Goal: Information Seeking & Learning: Learn about a topic

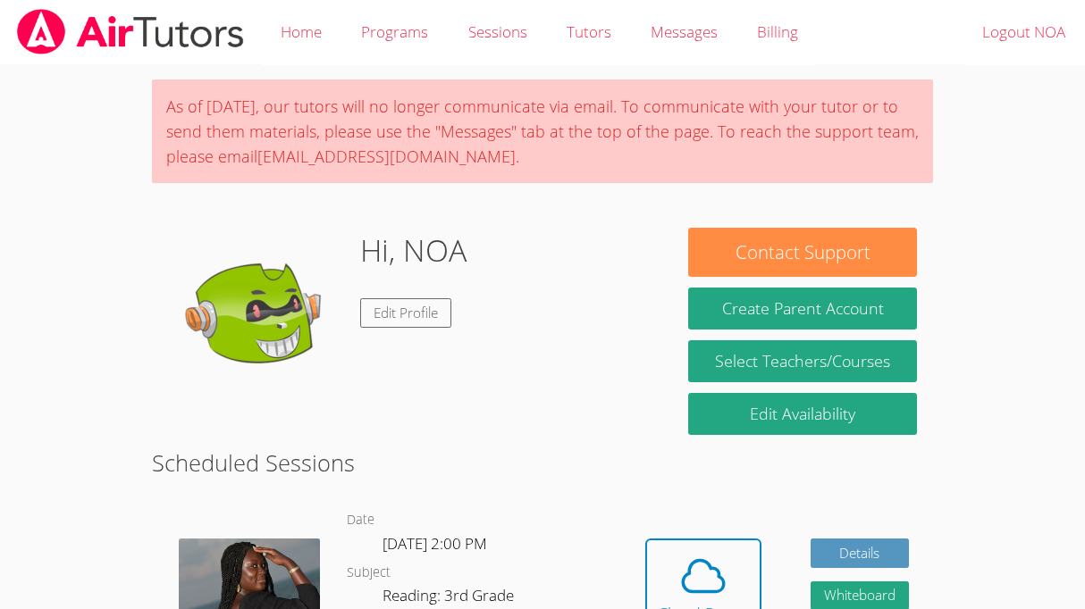
scroll to position [476, 0]
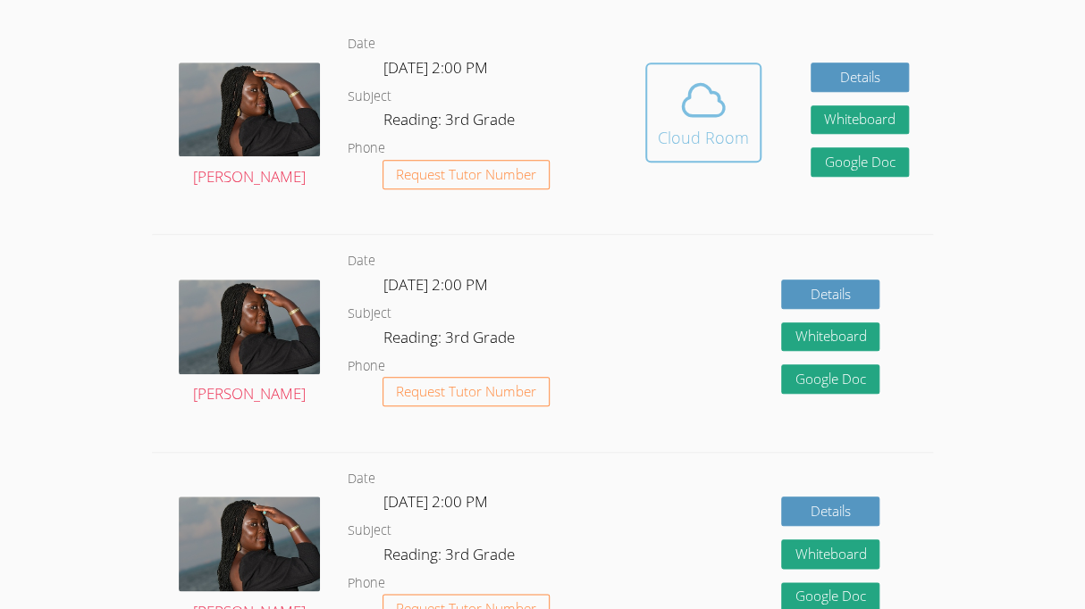
click at [693, 75] on icon at bounding box center [703, 100] width 50 height 50
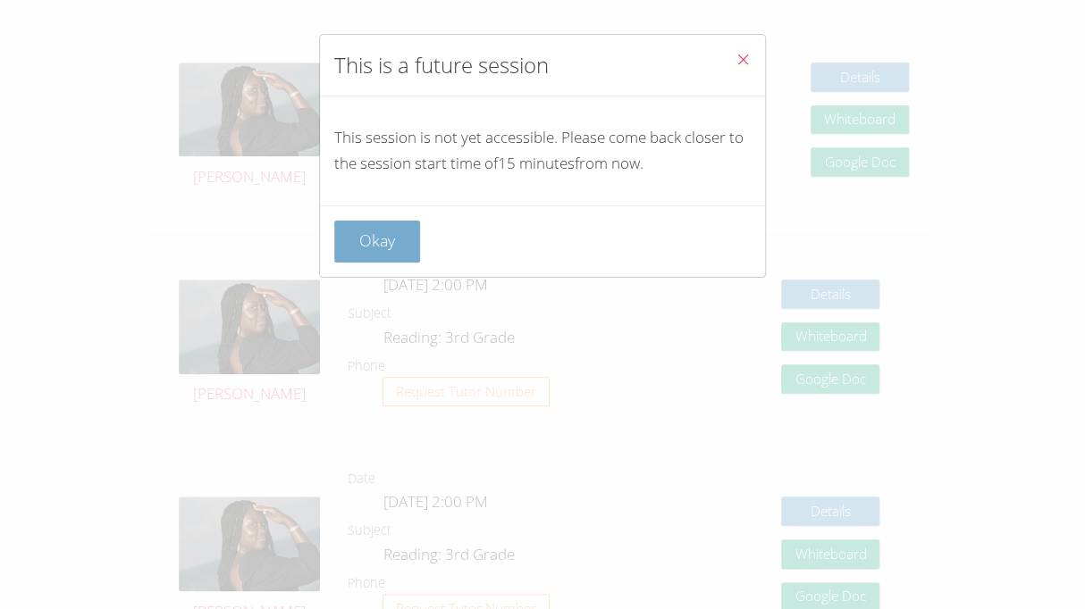
click at [366, 234] on button "Okay" at bounding box center [377, 242] width 86 height 42
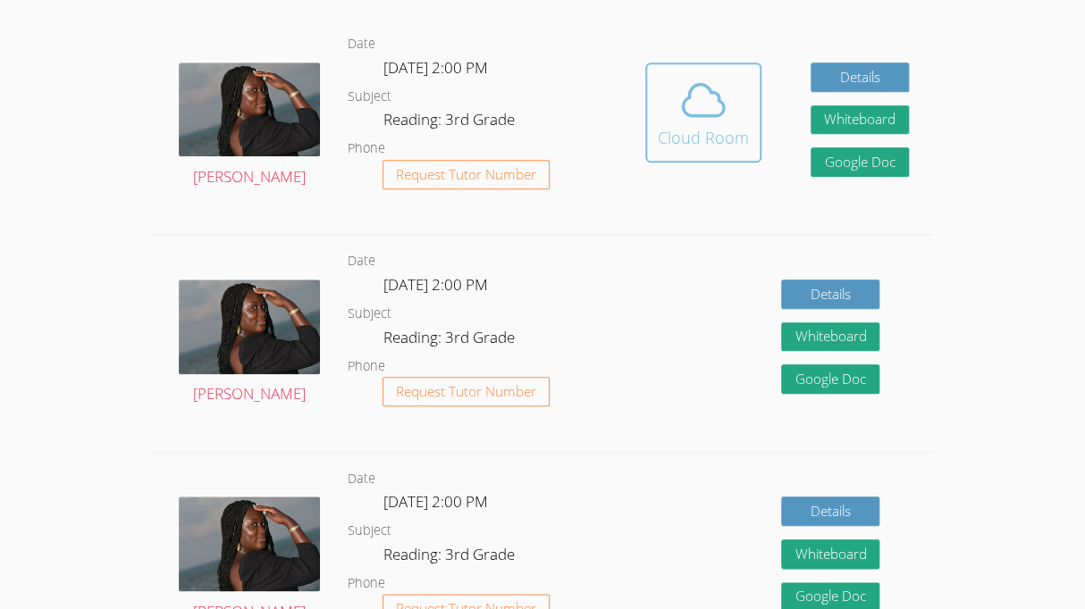
click at [688, 139] on div "Cloud Room" at bounding box center [703, 137] width 91 height 25
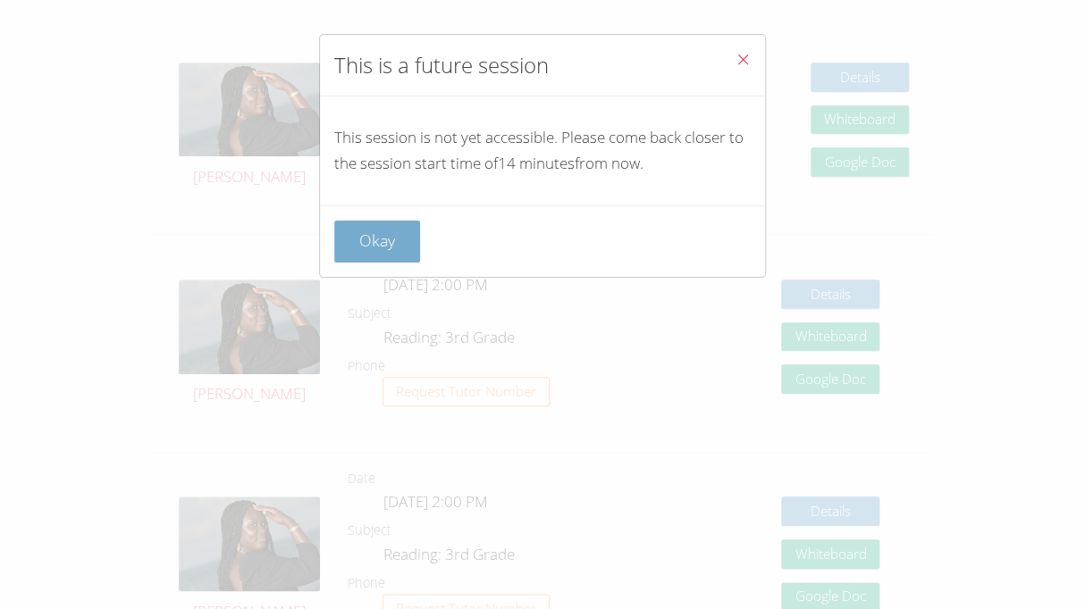
click at [373, 236] on button "Okay" at bounding box center [377, 242] width 86 height 42
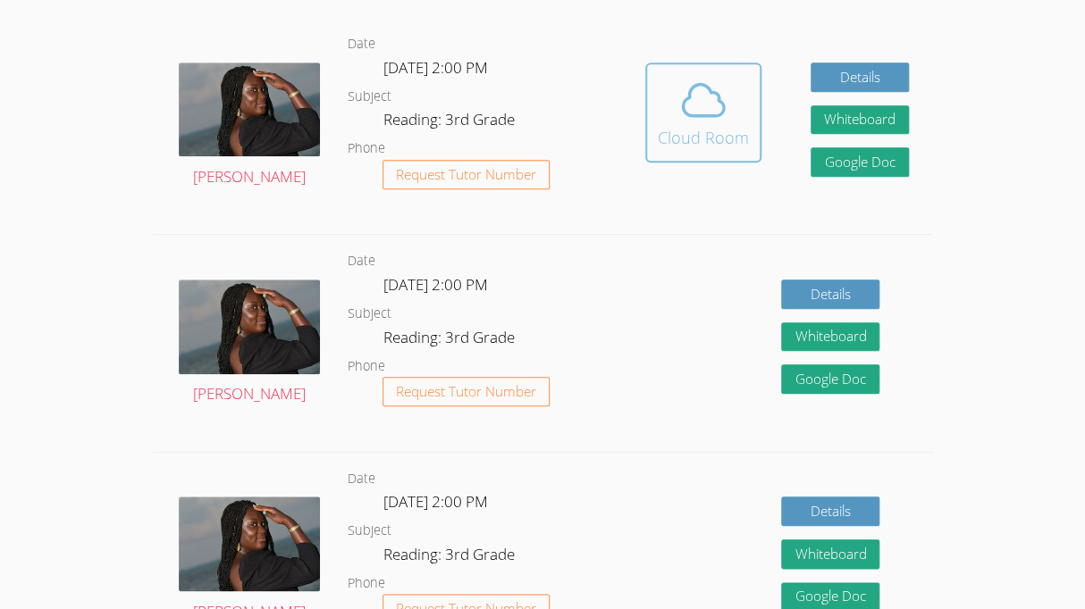
click at [668, 113] on span at bounding box center [703, 100] width 91 height 50
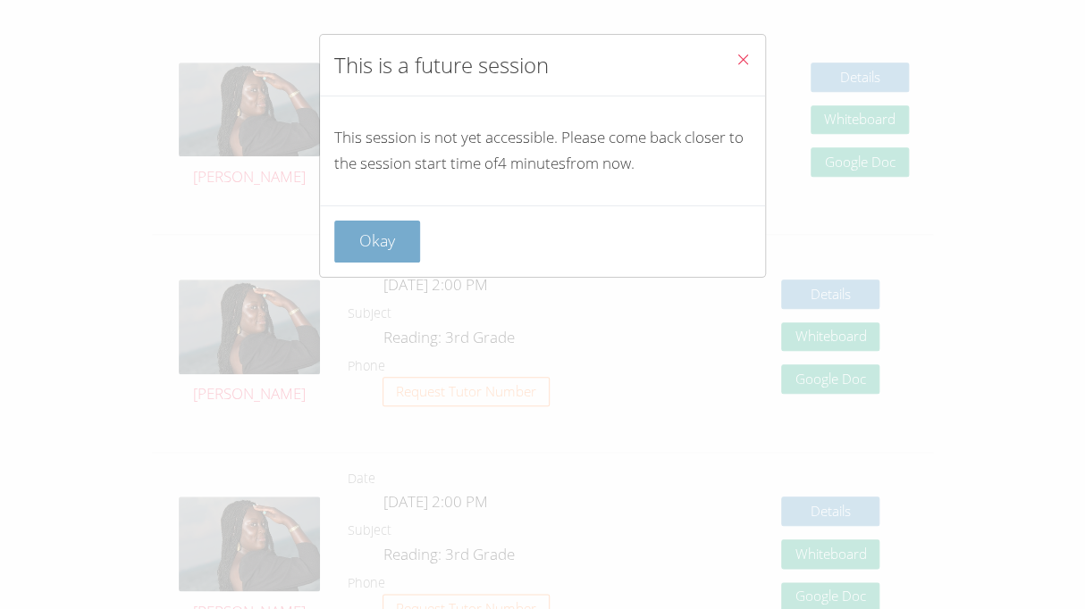
click at [383, 234] on button "Okay" at bounding box center [377, 242] width 86 height 42
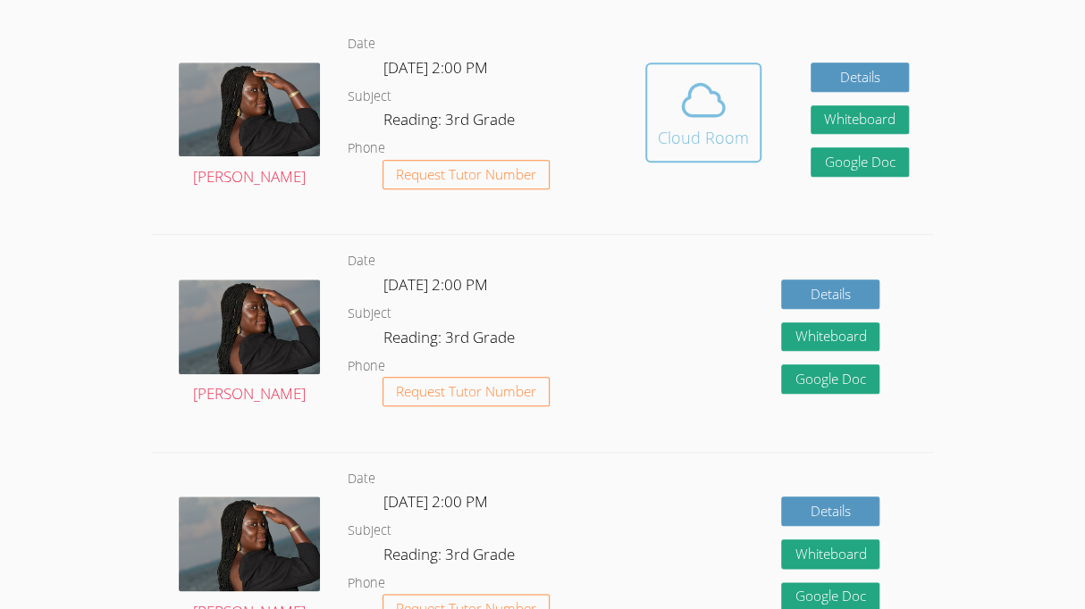
click at [701, 88] on icon at bounding box center [703, 100] width 50 height 50
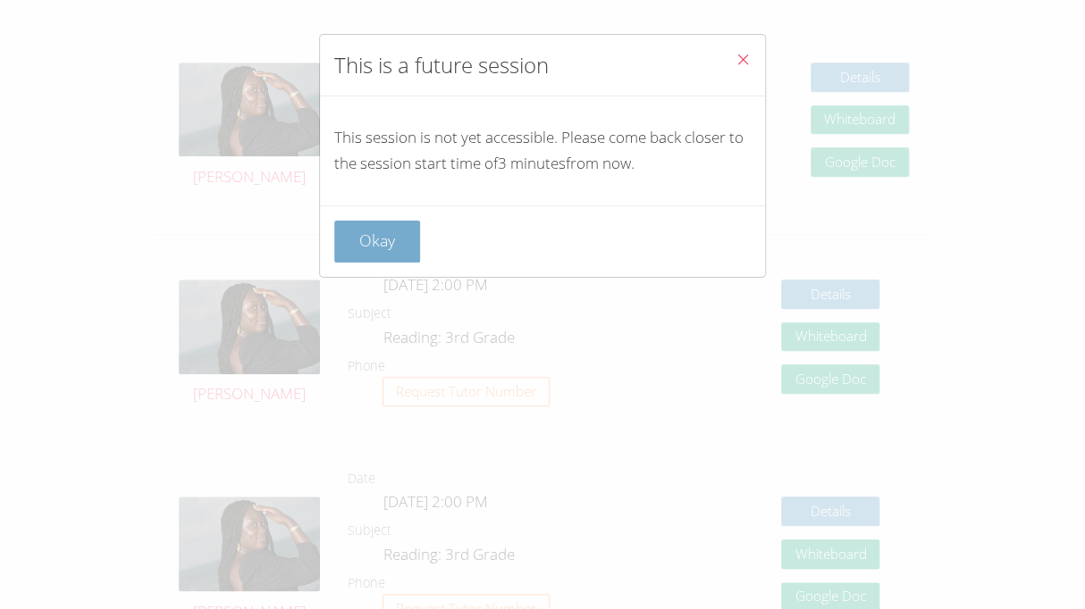
click at [388, 253] on button "Okay" at bounding box center [377, 242] width 86 height 42
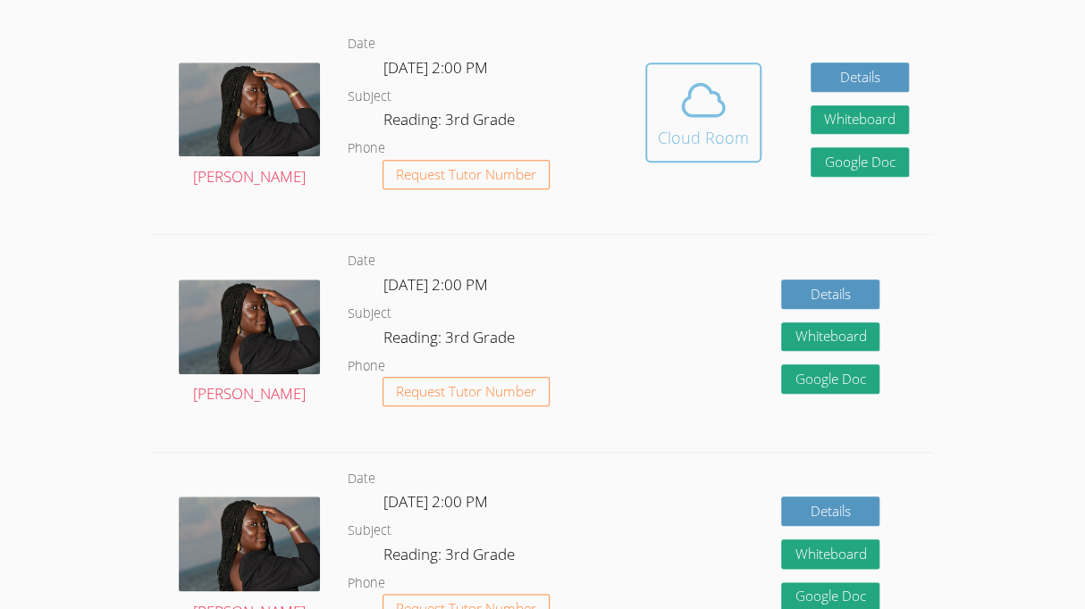
click at [700, 118] on icon at bounding box center [703, 100] width 50 height 50
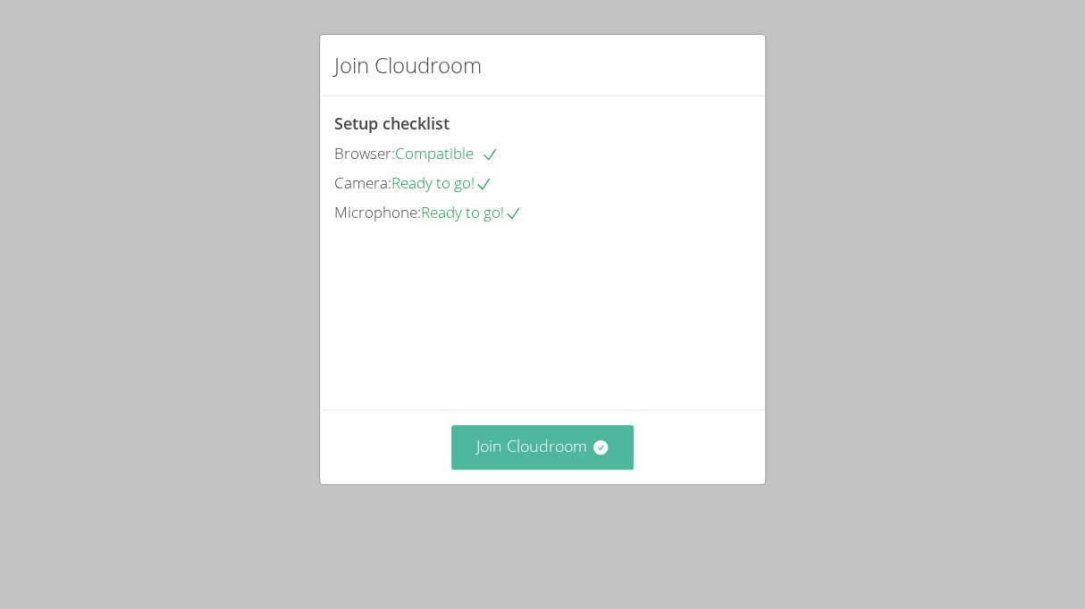
click at [606, 455] on icon at bounding box center [599, 448] width 14 height 14
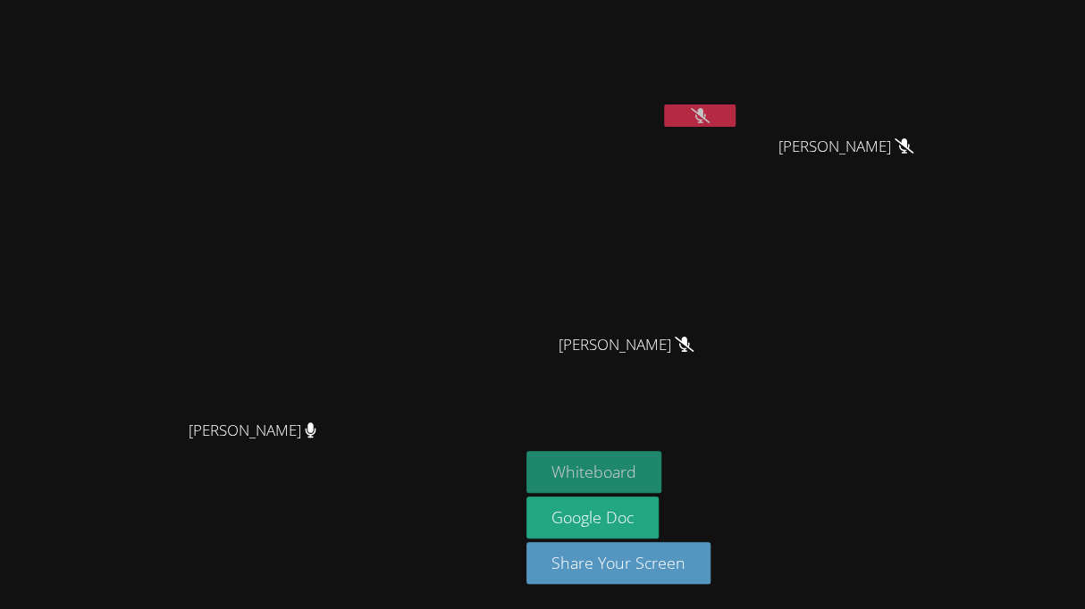
click at [661, 476] on button "Whiteboard" at bounding box center [593, 472] width 135 height 42
click at [735, 106] on button at bounding box center [699, 116] width 71 height 22
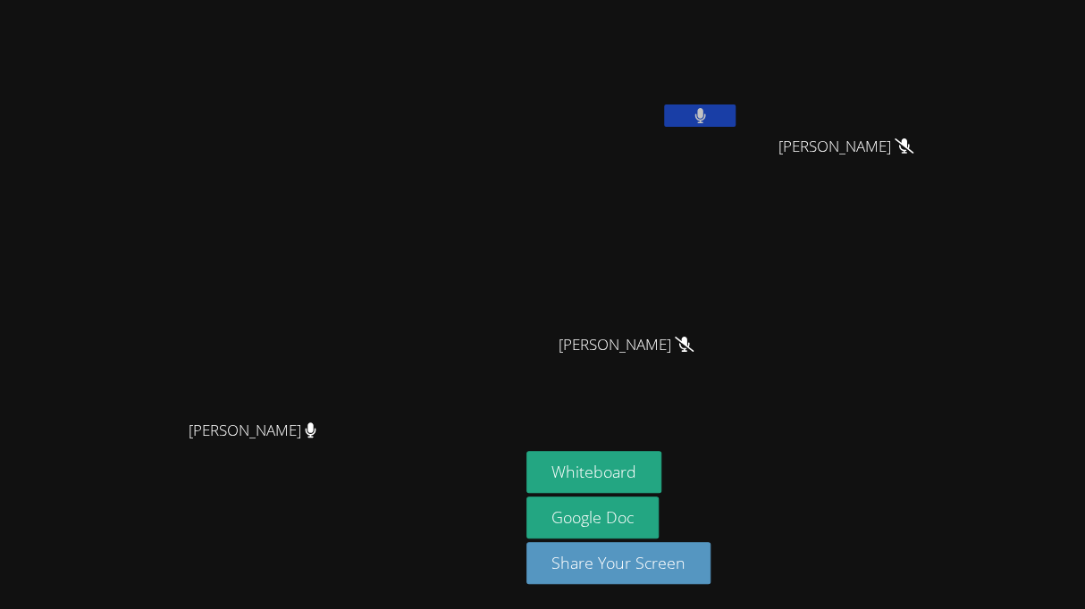
click at [735, 120] on button at bounding box center [699, 116] width 71 height 22
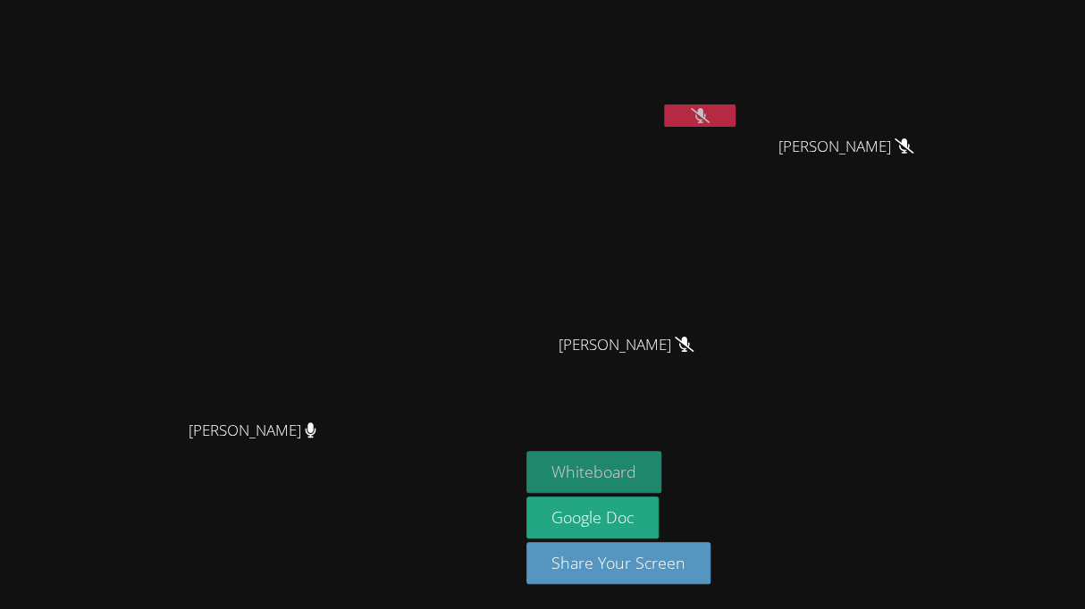
click at [661, 472] on button "Whiteboard" at bounding box center [593, 472] width 135 height 42
click at [735, 121] on button at bounding box center [699, 116] width 71 height 22
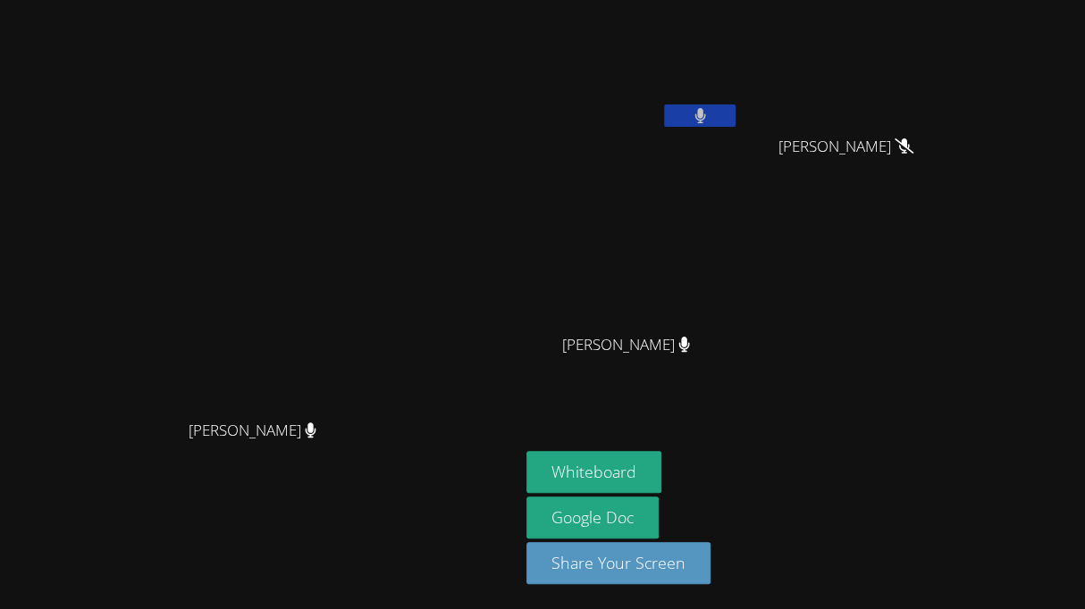
click at [735, 119] on button at bounding box center [699, 116] width 71 height 22
click at [735, 113] on button at bounding box center [699, 116] width 71 height 22
click at [735, 106] on button at bounding box center [699, 116] width 71 height 22
click at [735, 112] on button at bounding box center [699, 116] width 71 height 22
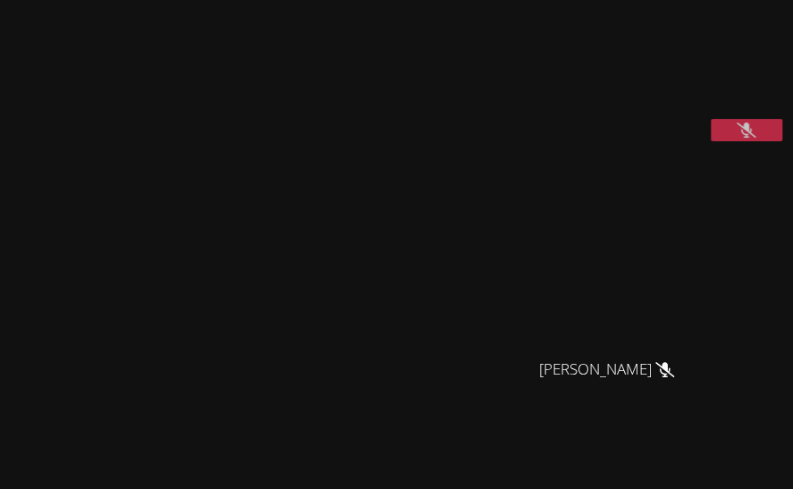
click at [749, 138] on icon at bounding box center [745, 129] width 19 height 15
click at [754, 141] on button at bounding box center [745, 130] width 71 height 22
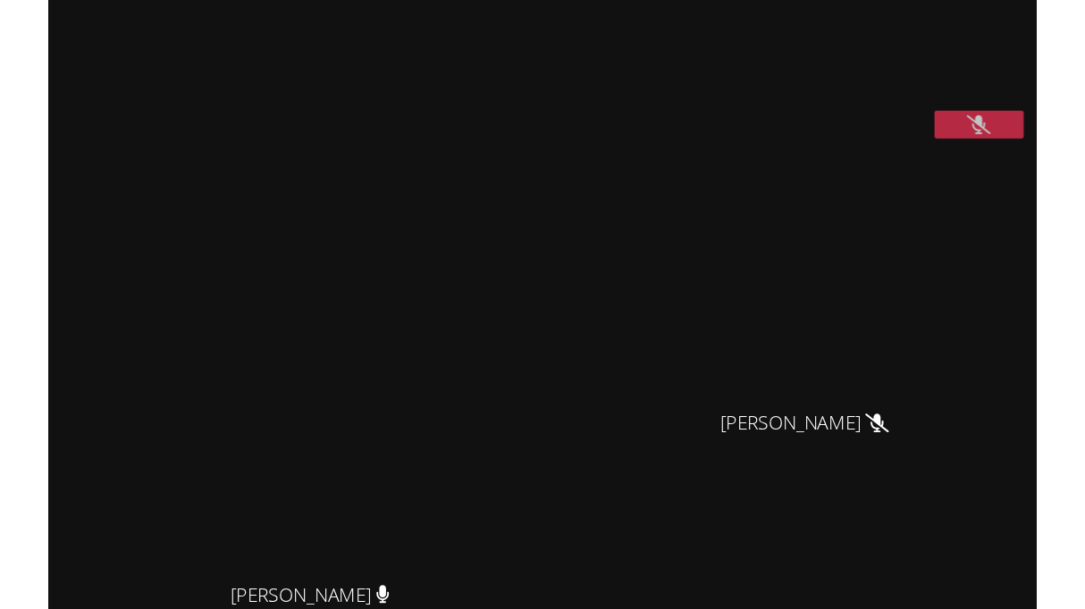
scroll to position [32, 0]
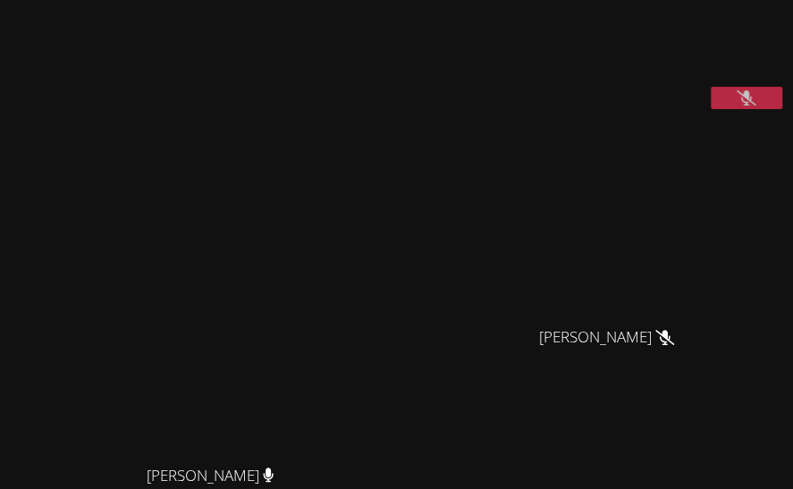
click at [760, 109] on button at bounding box center [745, 98] width 71 height 22
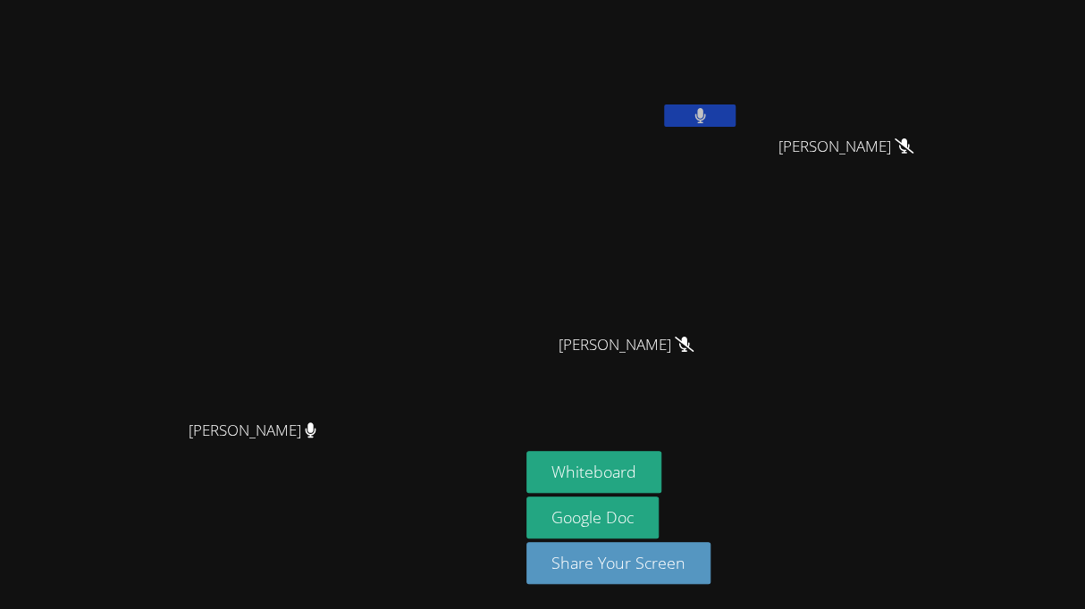
click at [735, 119] on button at bounding box center [699, 116] width 71 height 22
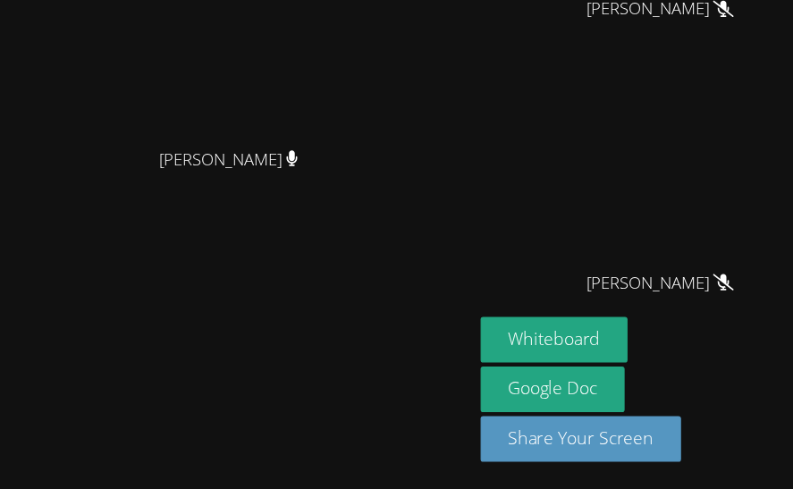
scroll to position [377, 0]
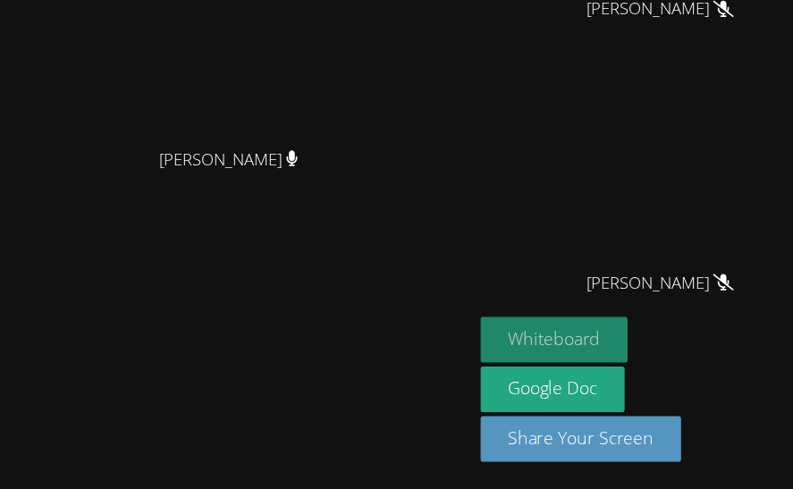
click at [522, 357] on button "Whiteboard" at bounding box center [508, 352] width 135 height 42
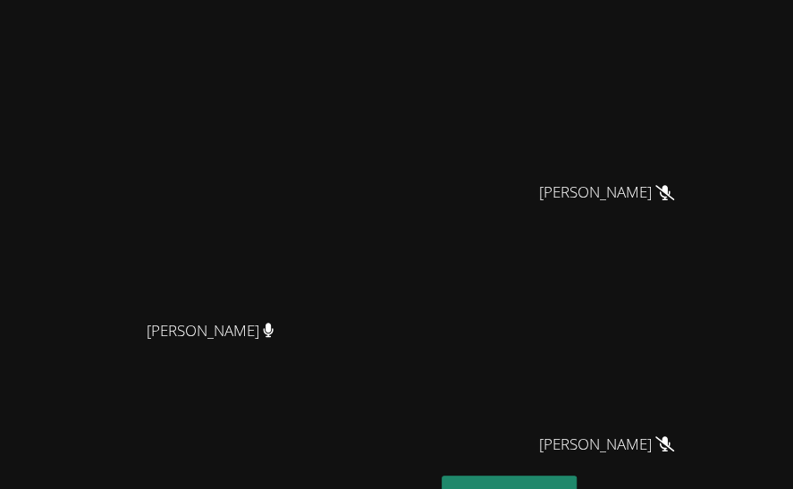
scroll to position [0, 0]
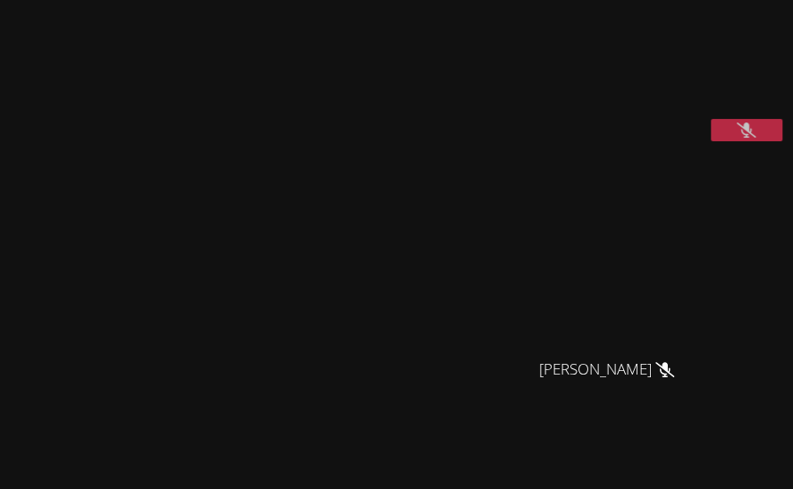
click at [747, 138] on icon at bounding box center [745, 129] width 19 height 15
click at [744, 138] on icon at bounding box center [747, 129] width 12 height 15
click at [754, 138] on icon at bounding box center [745, 129] width 19 height 15
click at [754, 141] on button at bounding box center [745, 130] width 71 height 22
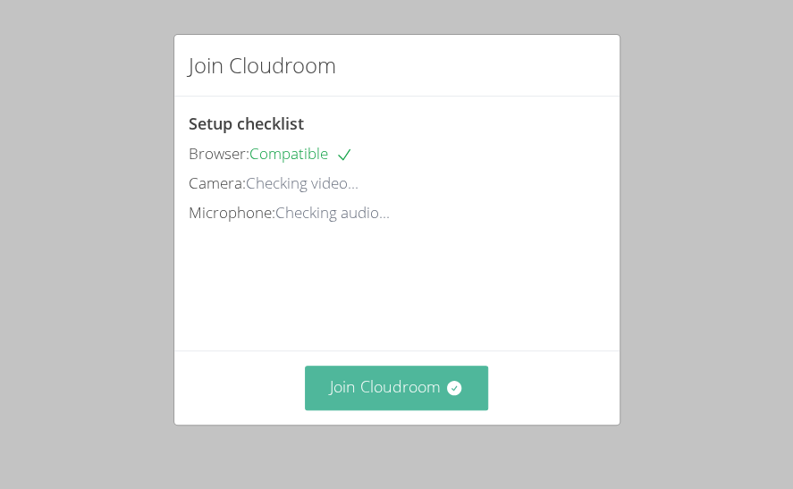
click at [349, 387] on button "Join Cloudroom" at bounding box center [396, 388] width 183 height 44
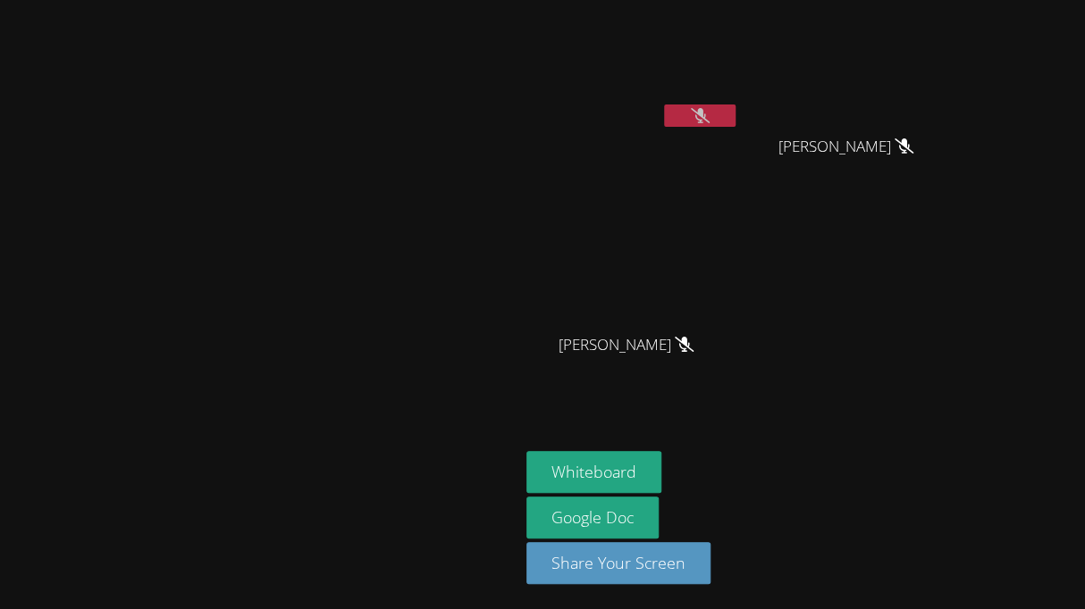
click at [735, 112] on button at bounding box center [699, 116] width 71 height 22
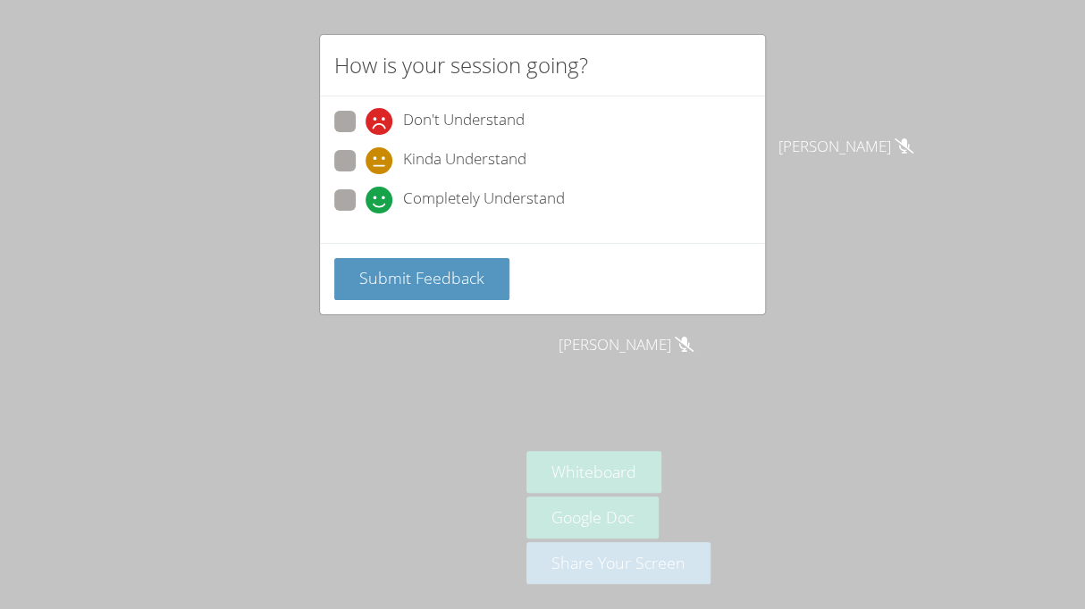
click at [357, 127] on label "Don't Understand" at bounding box center [429, 123] width 190 height 24
click at [366, 126] on input "Don't Understand" at bounding box center [373, 118] width 15 height 15
radio input "true"
click at [382, 267] on span "Submit Feedback" at bounding box center [421, 277] width 125 height 21
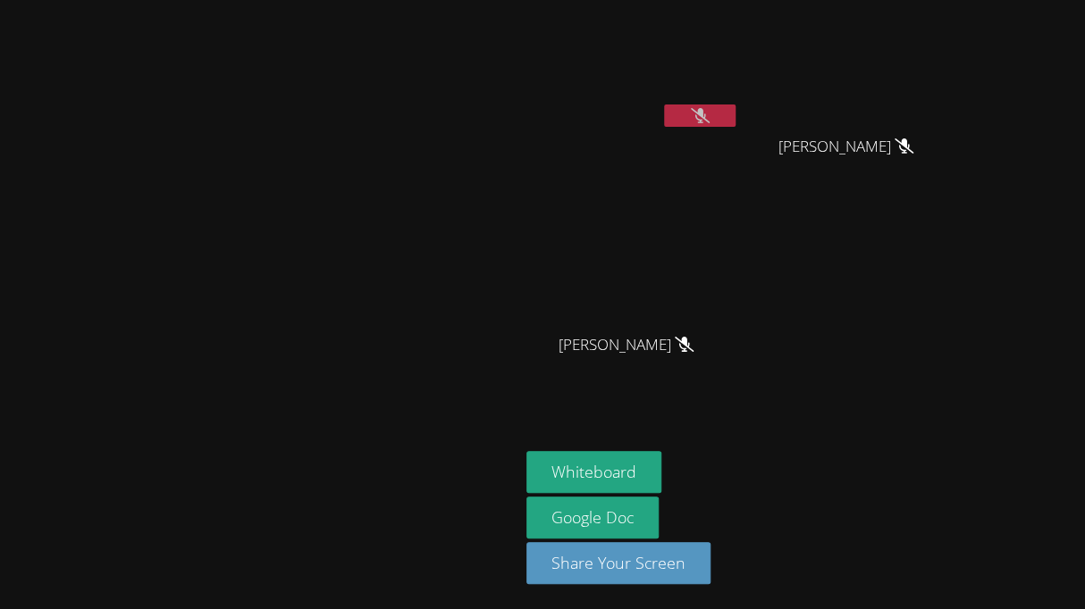
click at [710, 119] on icon at bounding box center [700, 115] width 19 height 15
click at [735, 114] on button at bounding box center [699, 116] width 71 height 22
click at [710, 115] on icon at bounding box center [700, 115] width 19 height 15
click at [735, 113] on button at bounding box center [699, 116] width 71 height 22
click at [735, 121] on button at bounding box center [699, 116] width 71 height 22
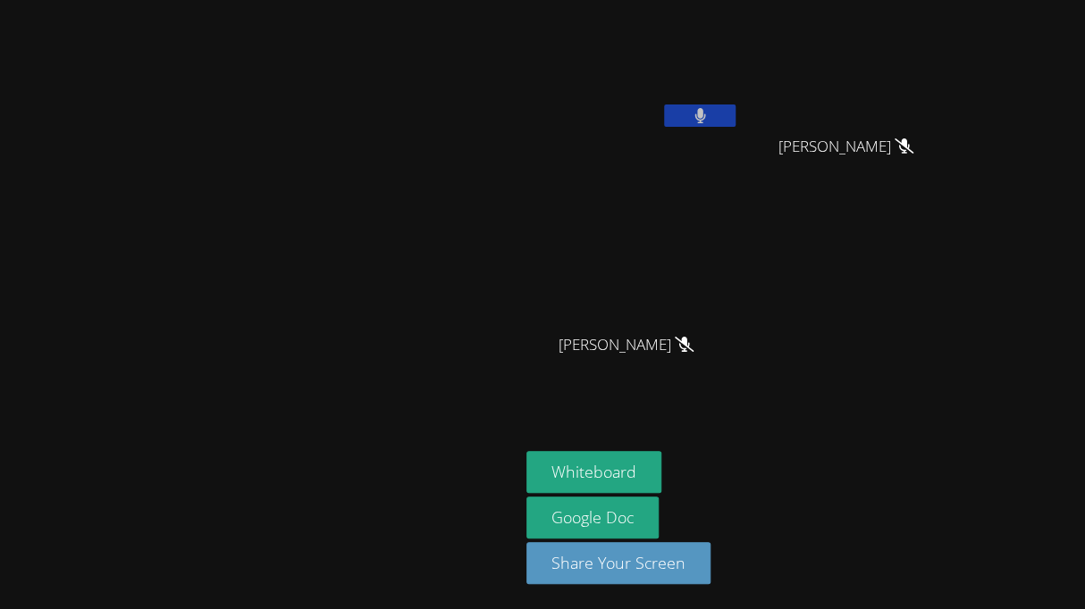
click at [735, 122] on button at bounding box center [699, 116] width 71 height 22
click at [735, 117] on button at bounding box center [699, 116] width 71 height 22
click at [735, 116] on button at bounding box center [699, 116] width 71 height 22
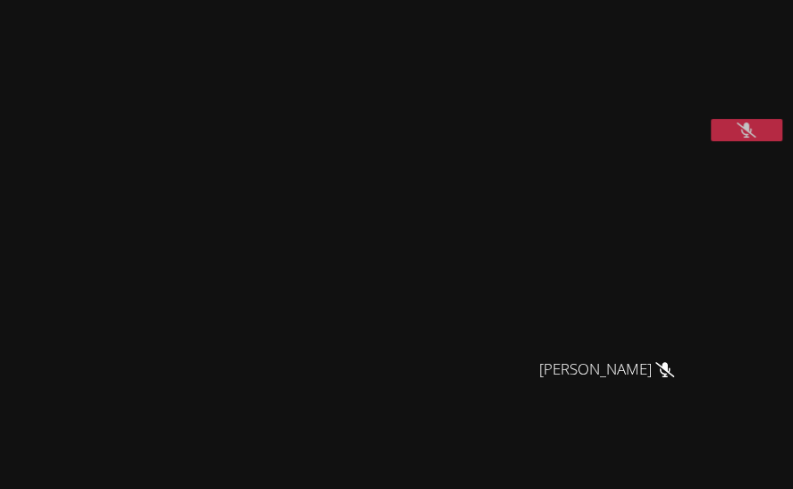
click at [726, 141] on button at bounding box center [745, 130] width 71 height 22
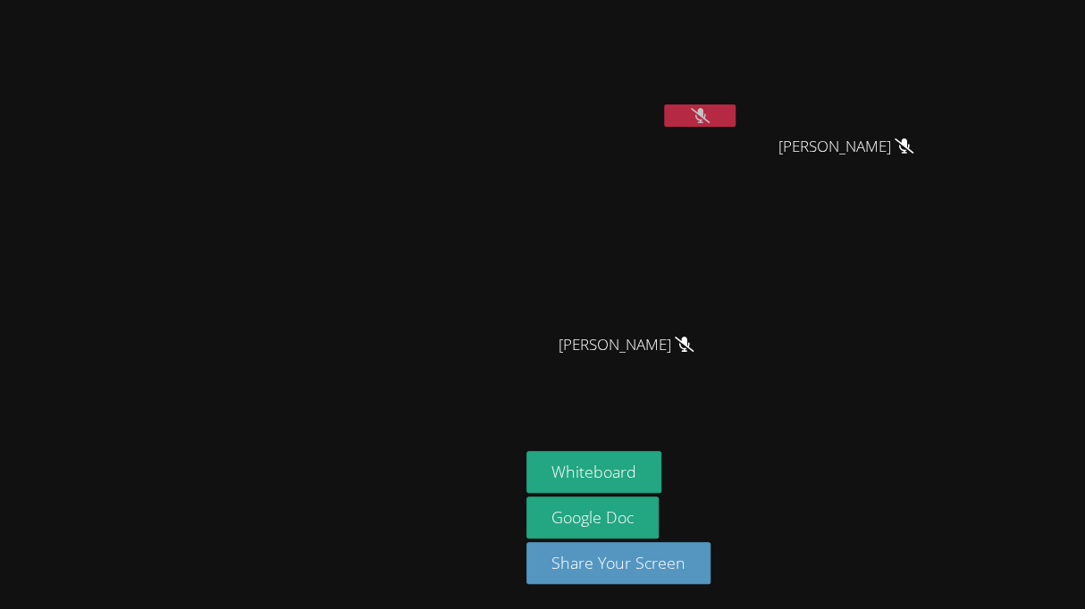
click at [735, 112] on button at bounding box center [699, 116] width 71 height 22
click at [735, 114] on button at bounding box center [699, 116] width 71 height 22
click at [710, 121] on icon at bounding box center [700, 115] width 19 height 15
click at [735, 114] on button at bounding box center [699, 116] width 71 height 22
click at [735, 113] on button at bounding box center [699, 116] width 71 height 22
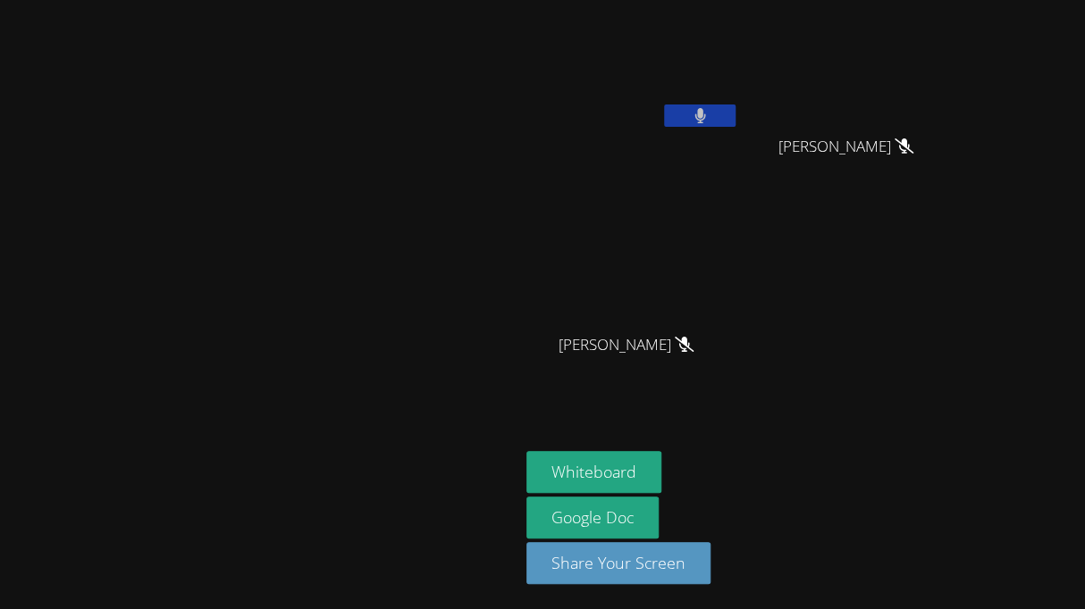
click at [705, 113] on icon at bounding box center [699, 115] width 11 height 15
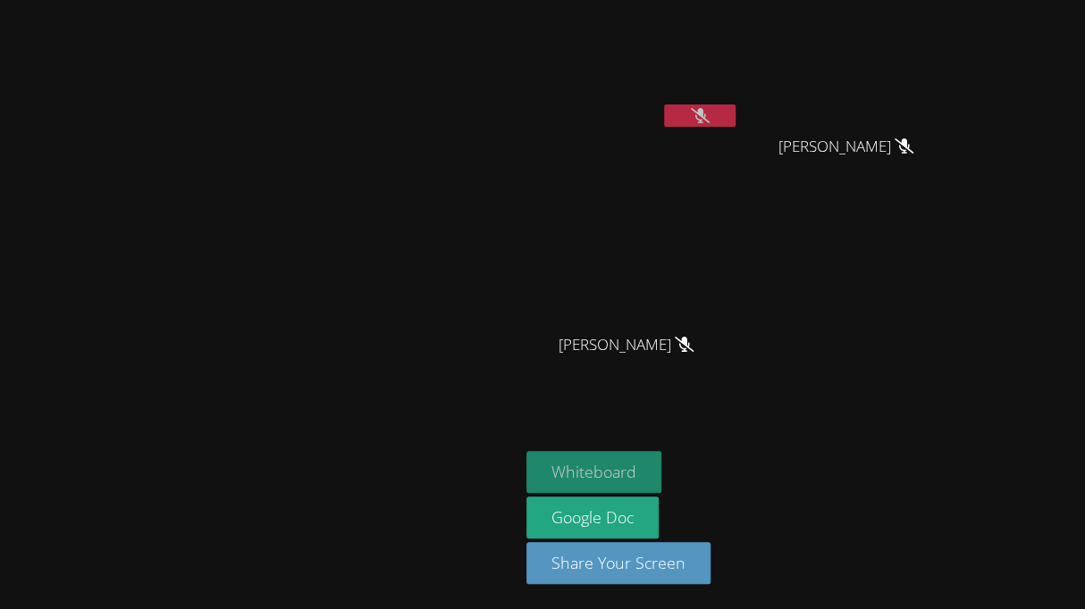
click at [661, 465] on button "Whiteboard" at bounding box center [593, 472] width 135 height 42
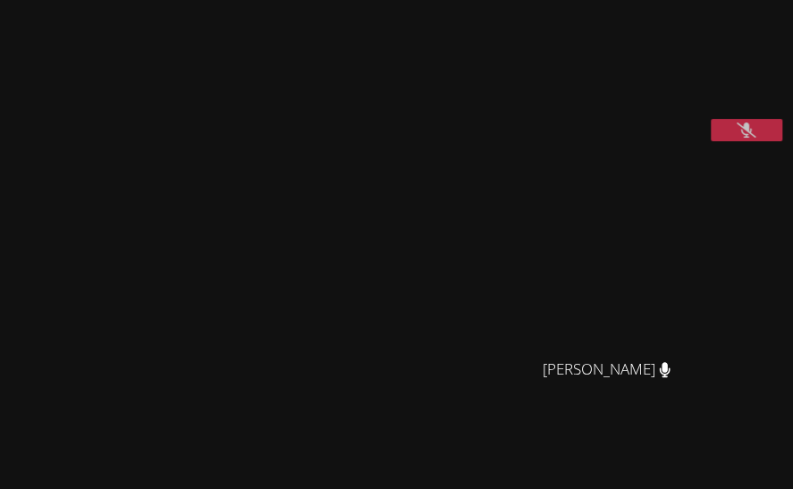
click at [743, 138] on icon at bounding box center [745, 129] width 19 height 15
click at [761, 141] on button at bounding box center [745, 130] width 71 height 22
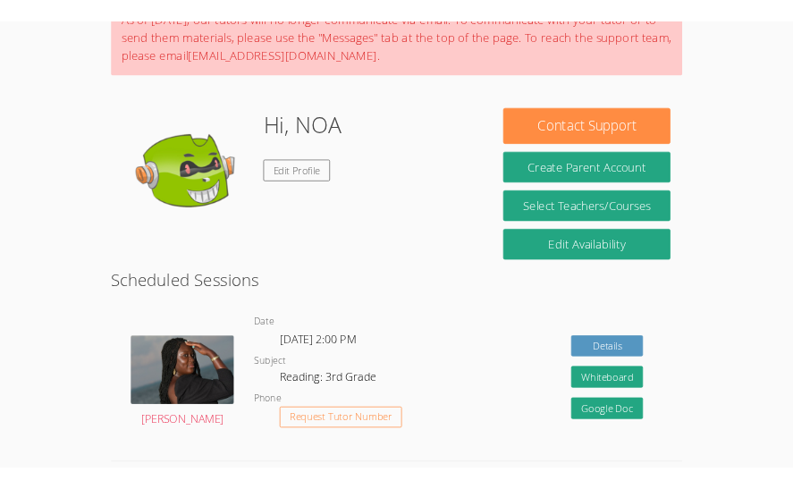
scroll to position [171, 0]
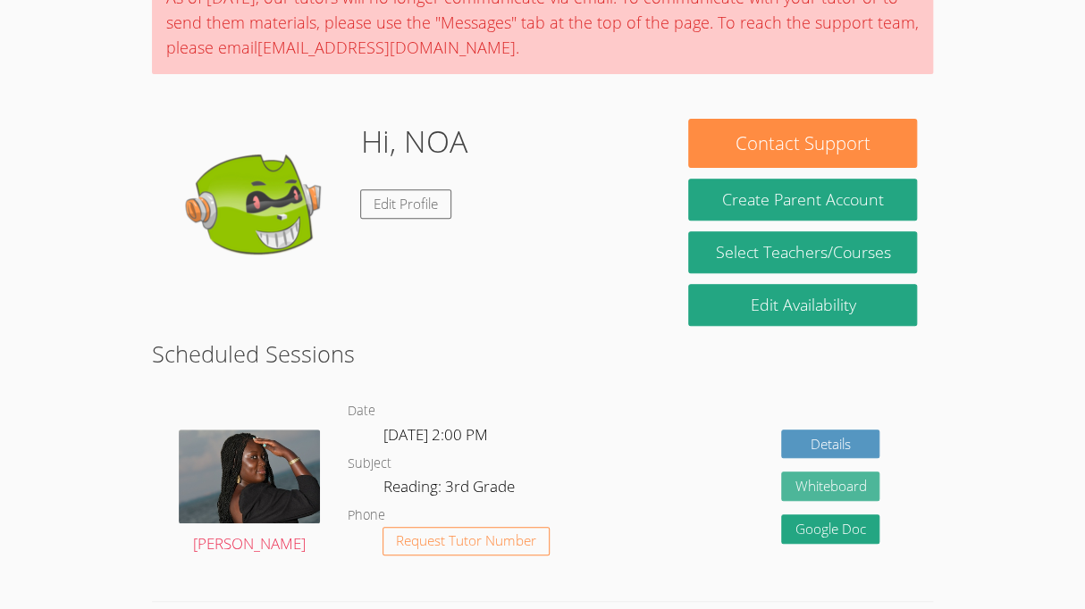
click at [801, 490] on button "Whiteboard" at bounding box center [830, 486] width 98 height 29
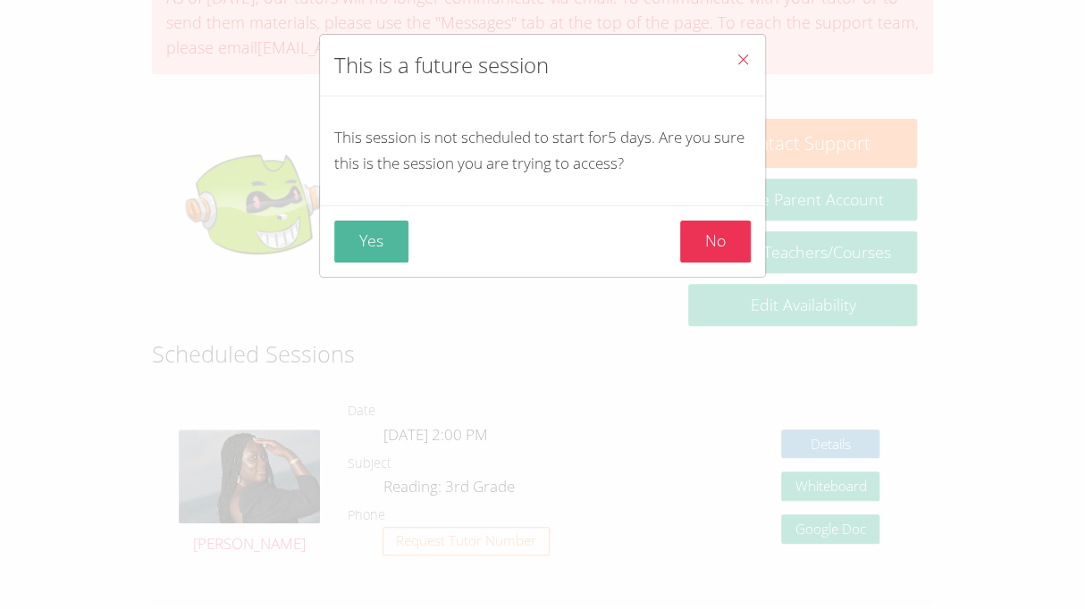
click at [373, 248] on button "Yes" at bounding box center [371, 242] width 74 height 42
